Goal: Information Seeking & Learning: Check status

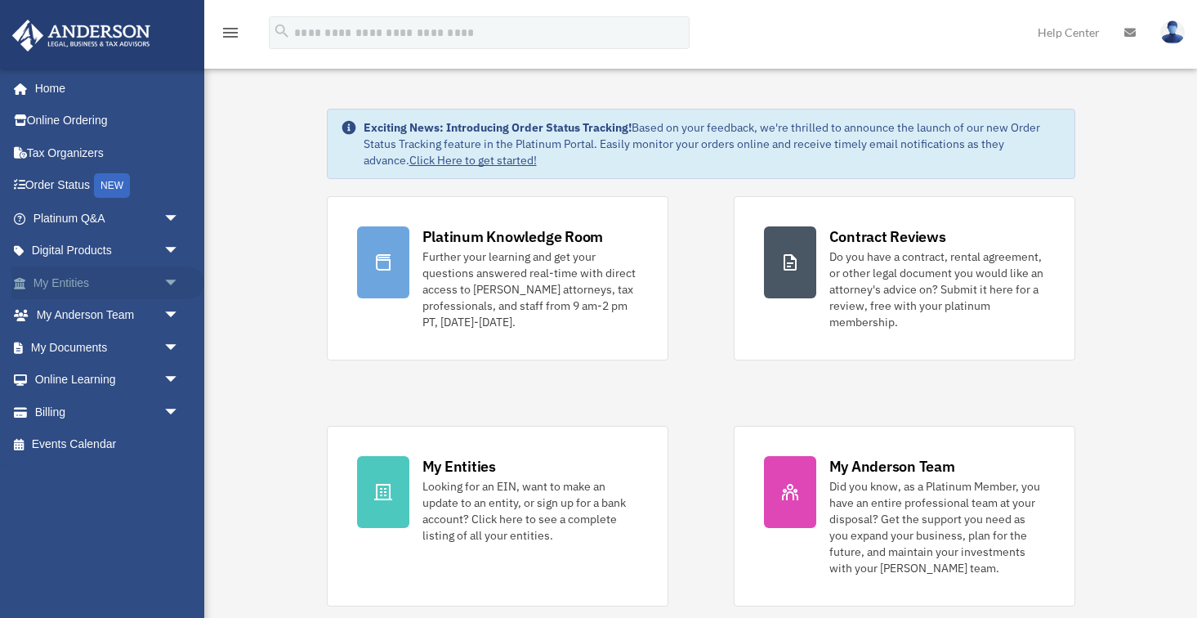
click at [171, 288] on span "arrow_drop_down" at bounding box center [179, 283] width 33 height 34
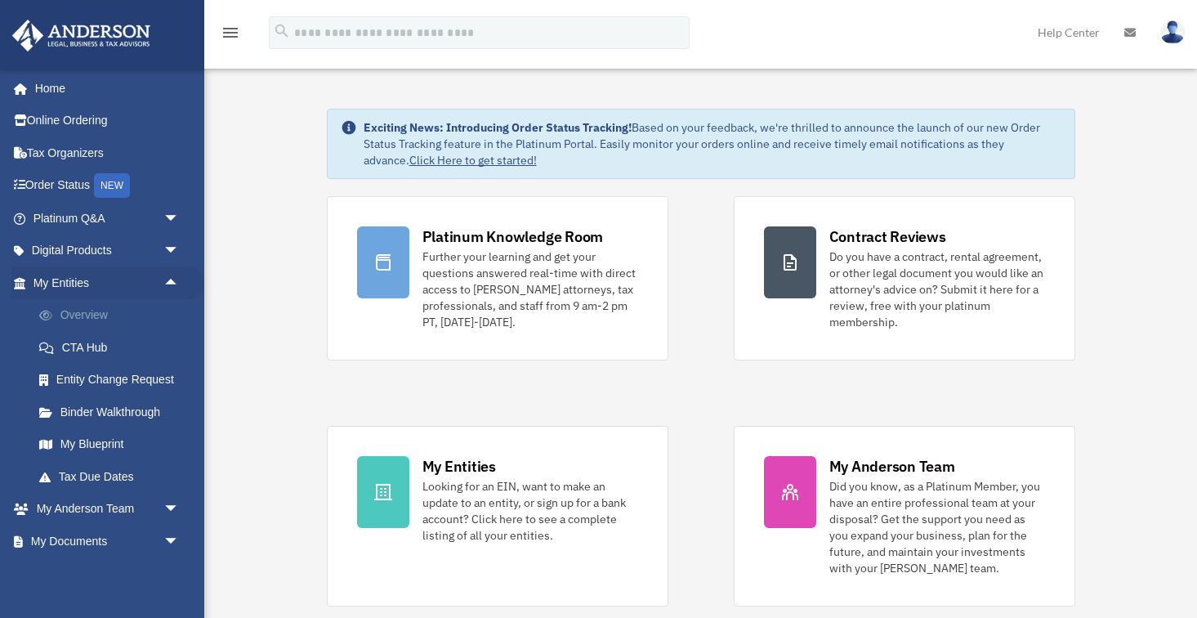
click at [118, 325] on link "Overview" at bounding box center [113, 315] width 181 height 33
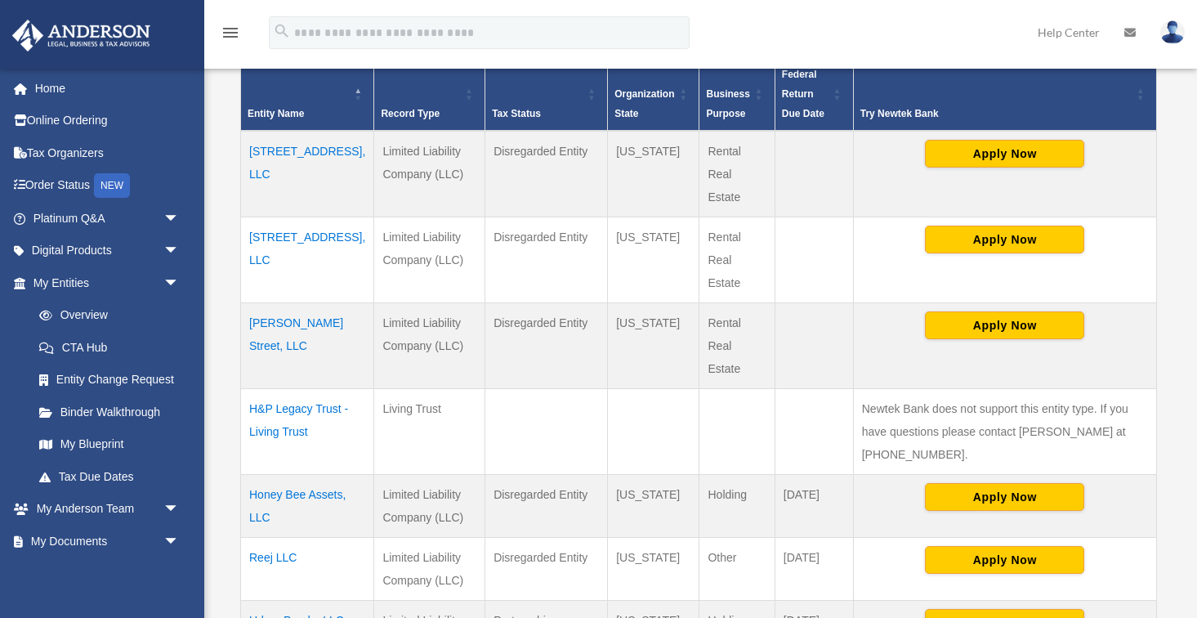
scroll to position [386, 0]
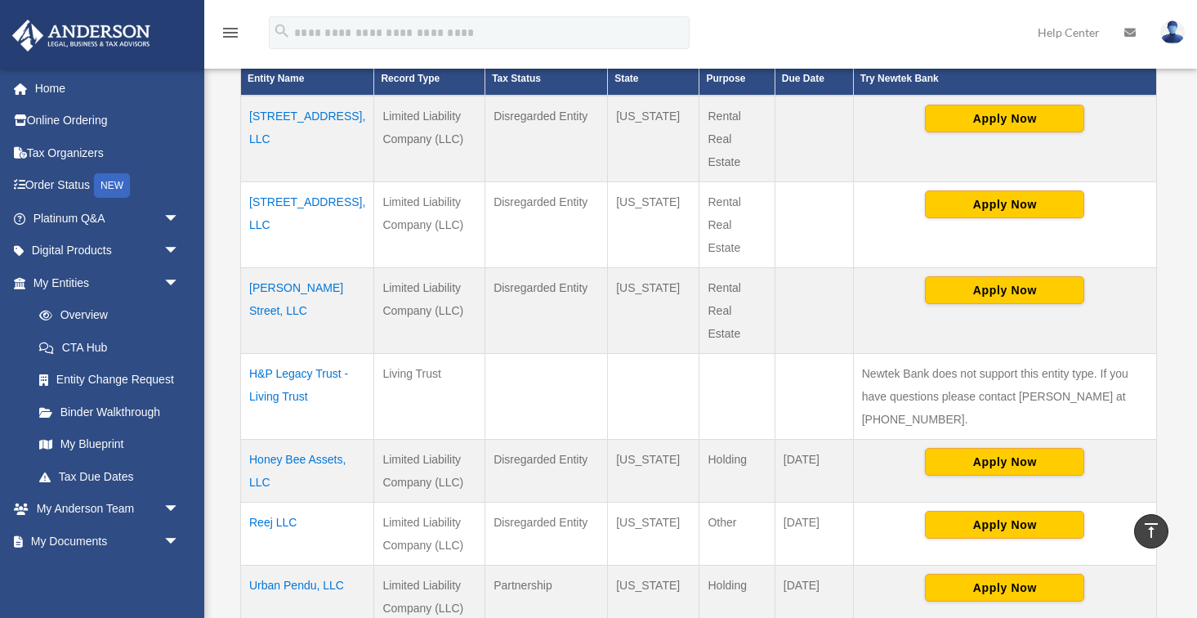
click at [262, 502] on td "Reej LLC" at bounding box center [307, 533] width 133 height 63
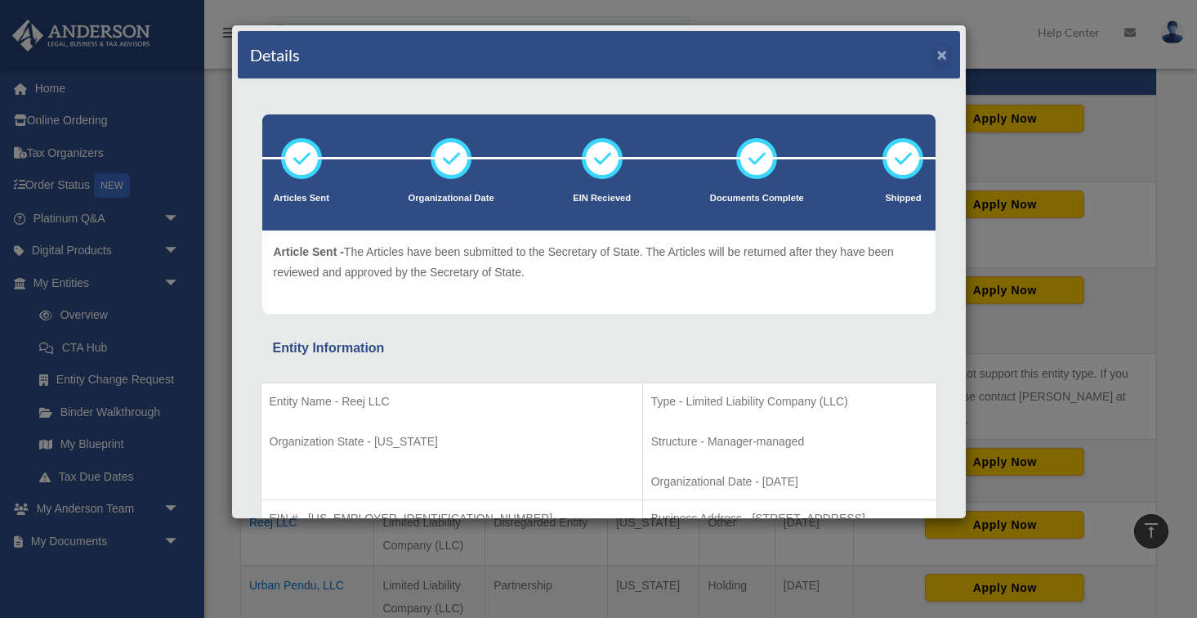
scroll to position [0, 0]
click at [943, 54] on button "×" at bounding box center [942, 54] width 11 height 17
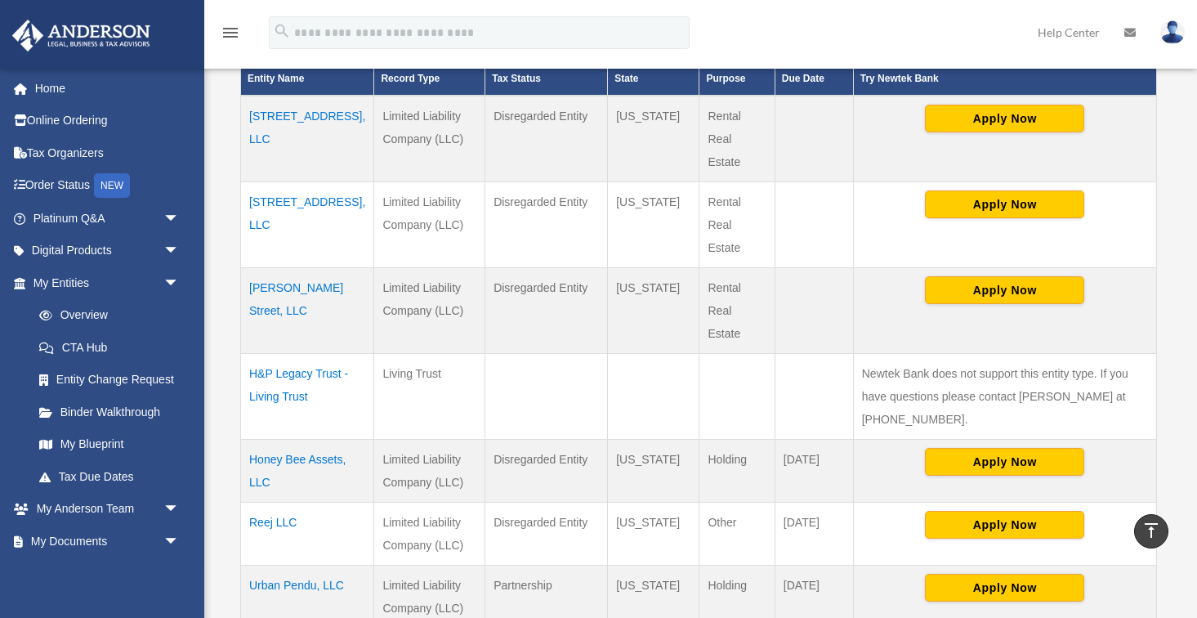
click at [294, 204] on td "7438 8th St, LLC" at bounding box center [307, 224] width 133 height 86
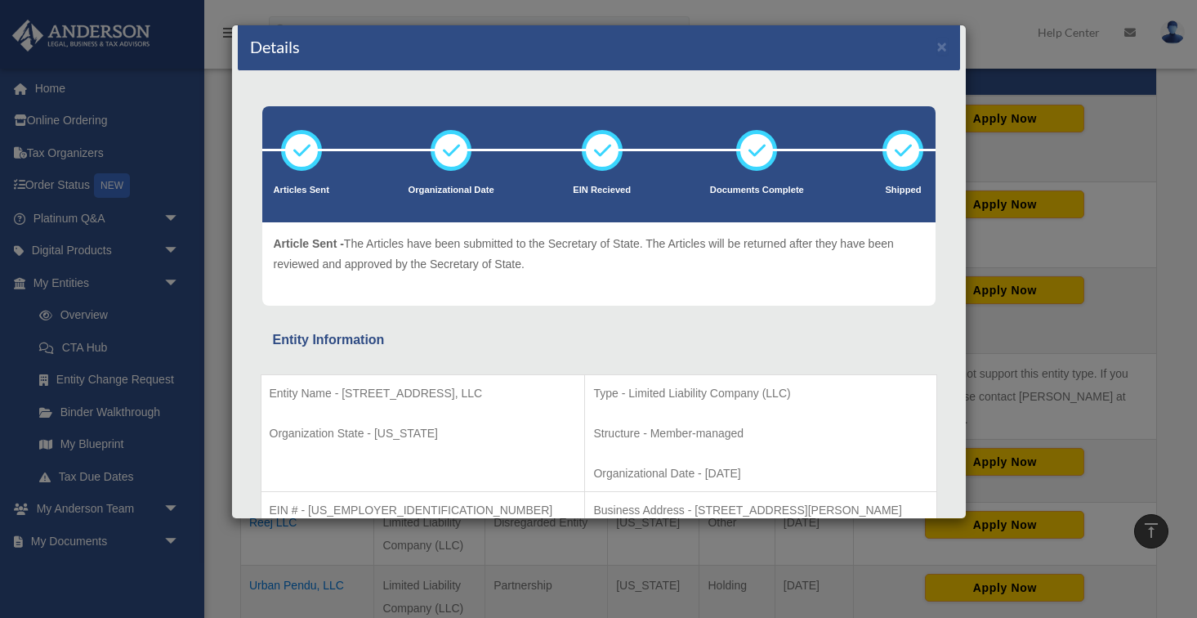
scroll to position [12, 0]
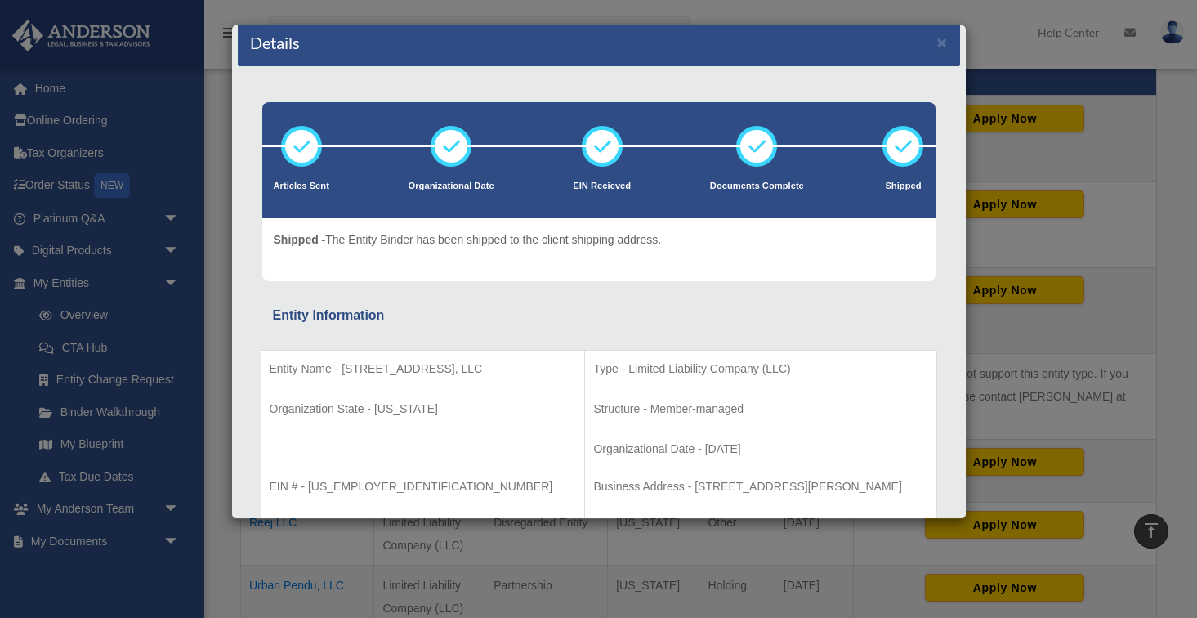
click at [936, 44] on div "Details ×" at bounding box center [599, 43] width 722 height 48
click at [940, 44] on button "×" at bounding box center [942, 42] width 11 height 17
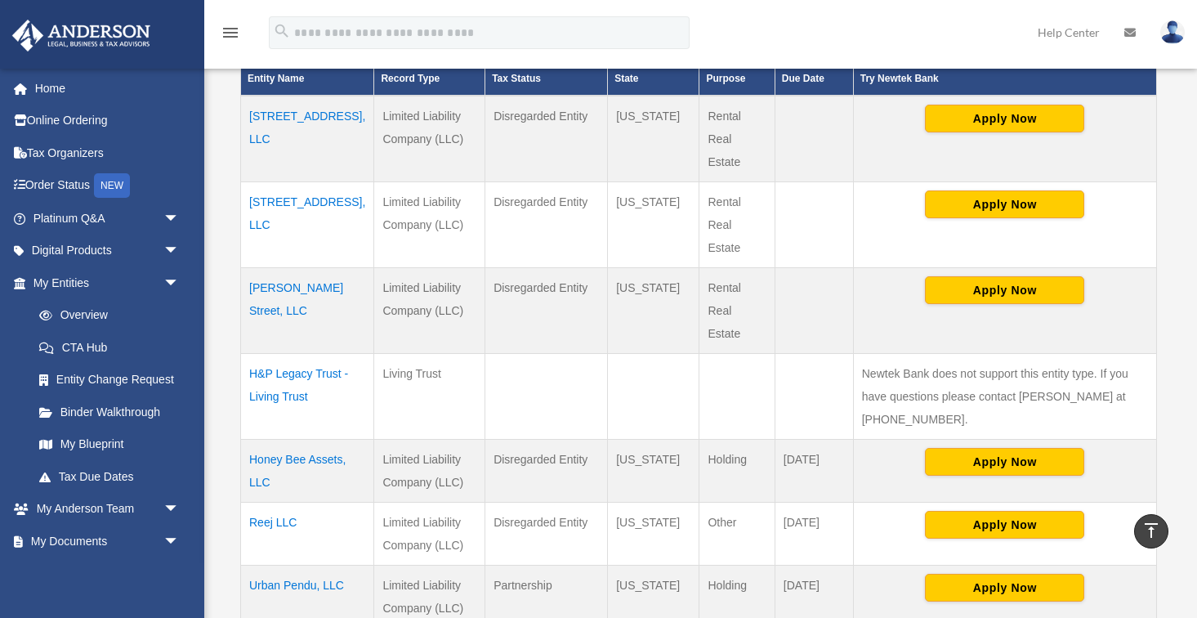
click at [251, 502] on td "Reej LLC" at bounding box center [307, 533] width 133 height 63
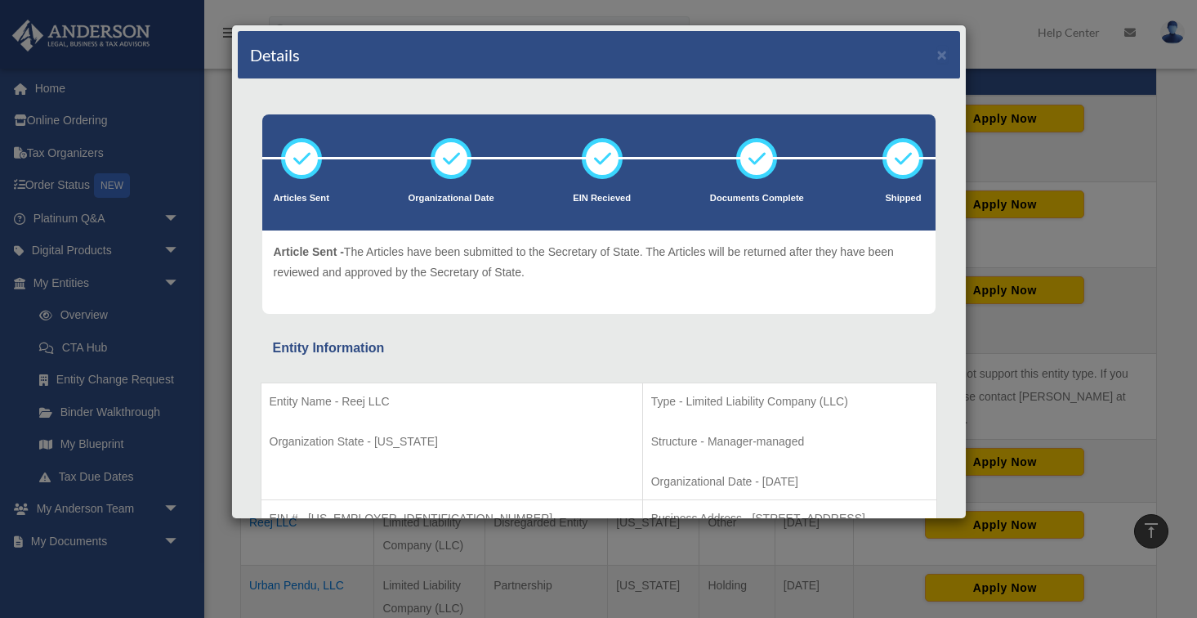
scroll to position [0, 0]
click at [937, 53] on button "×" at bounding box center [942, 54] width 11 height 17
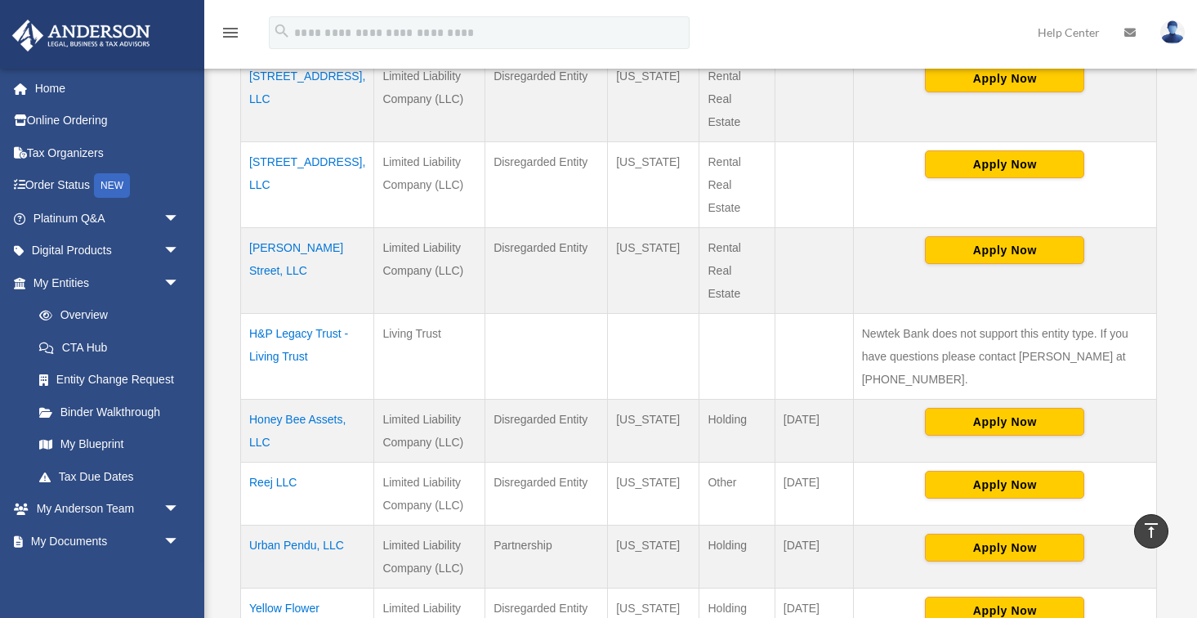
scroll to position [551, 0]
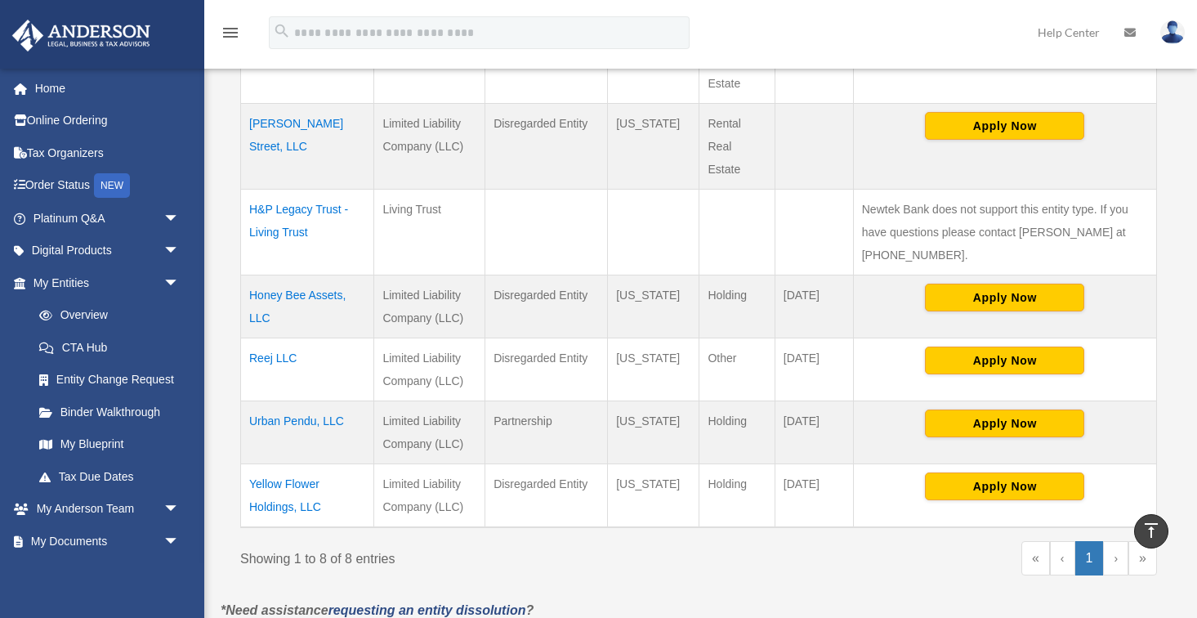
click at [288, 337] on td "Reej LLC" at bounding box center [307, 368] width 133 height 63
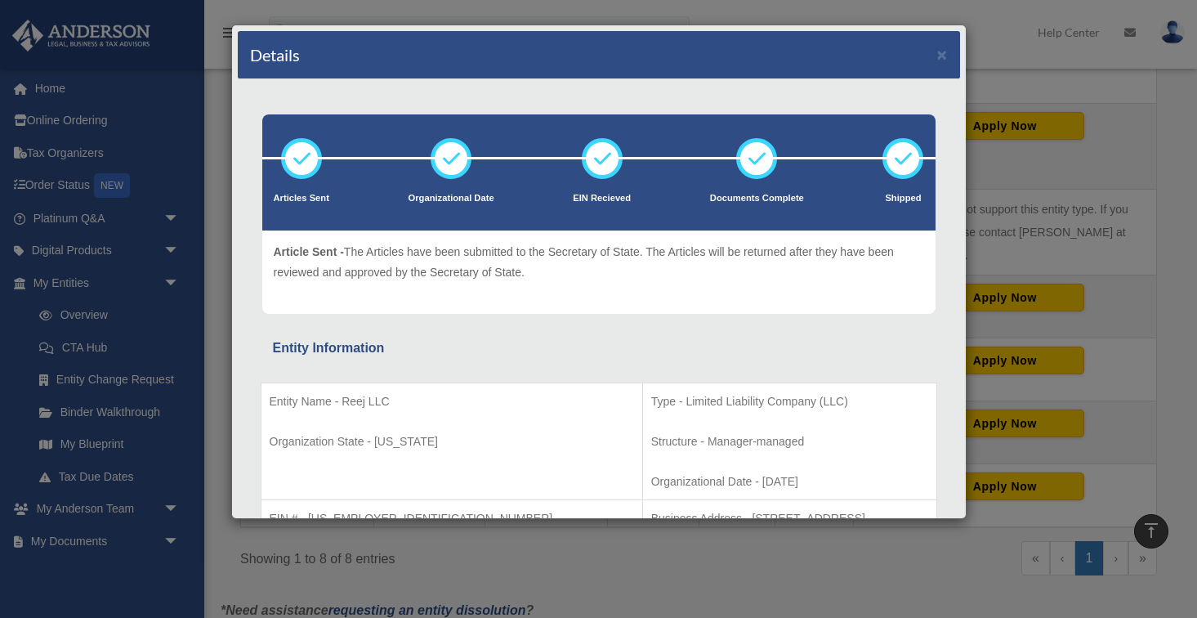
scroll to position [0, 0]
click at [939, 57] on button "×" at bounding box center [942, 54] width 11 height 17
